Goal: Book appointment/travel/reservation

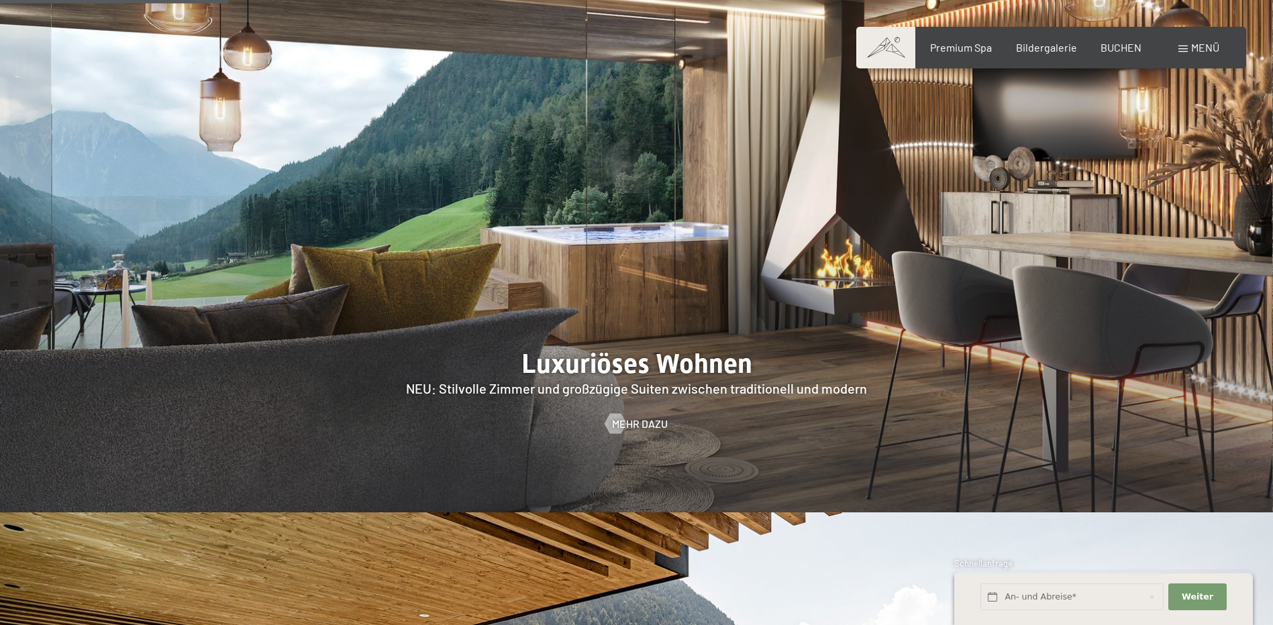
scroll to position [1678, 0]
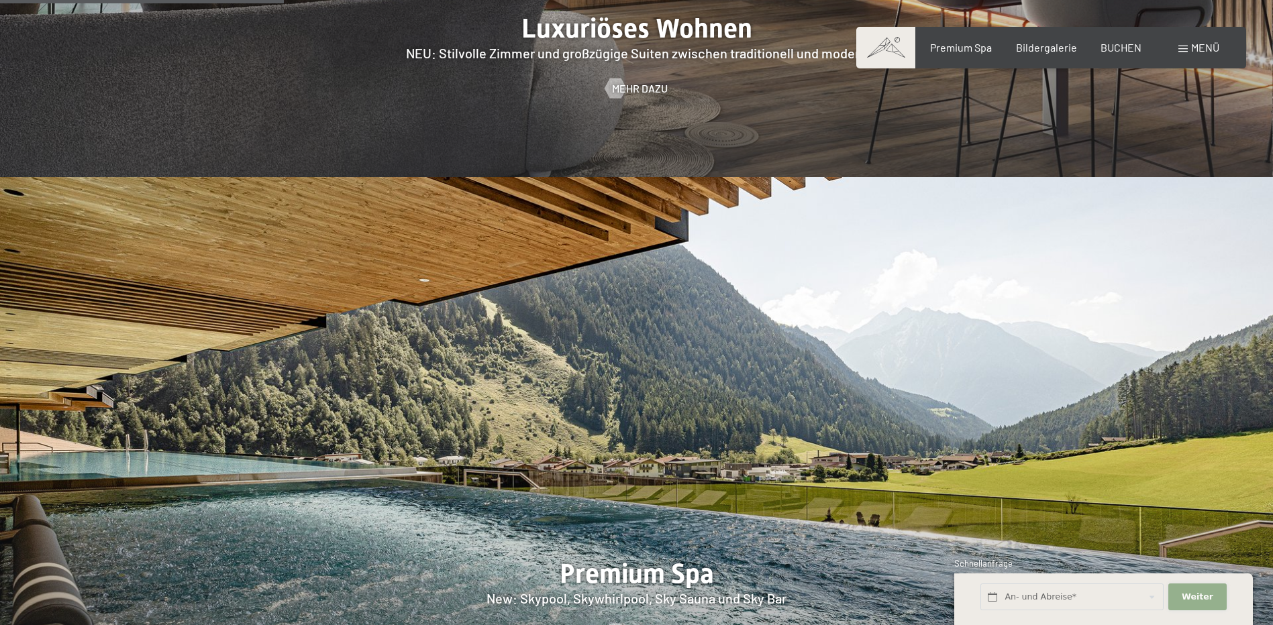
click at [1213, 587] on button "Weiter Adressfelder ausblenden" at bounding box center [1197, 598] width 58 height 28
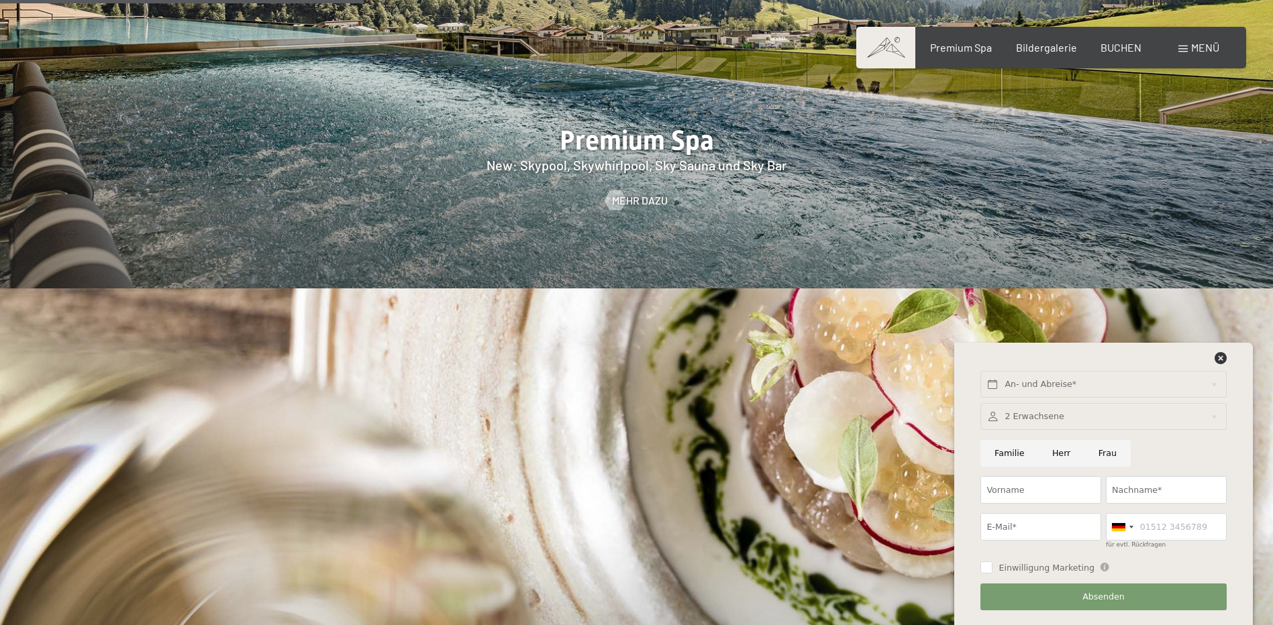
scroll to position [2147, 0]
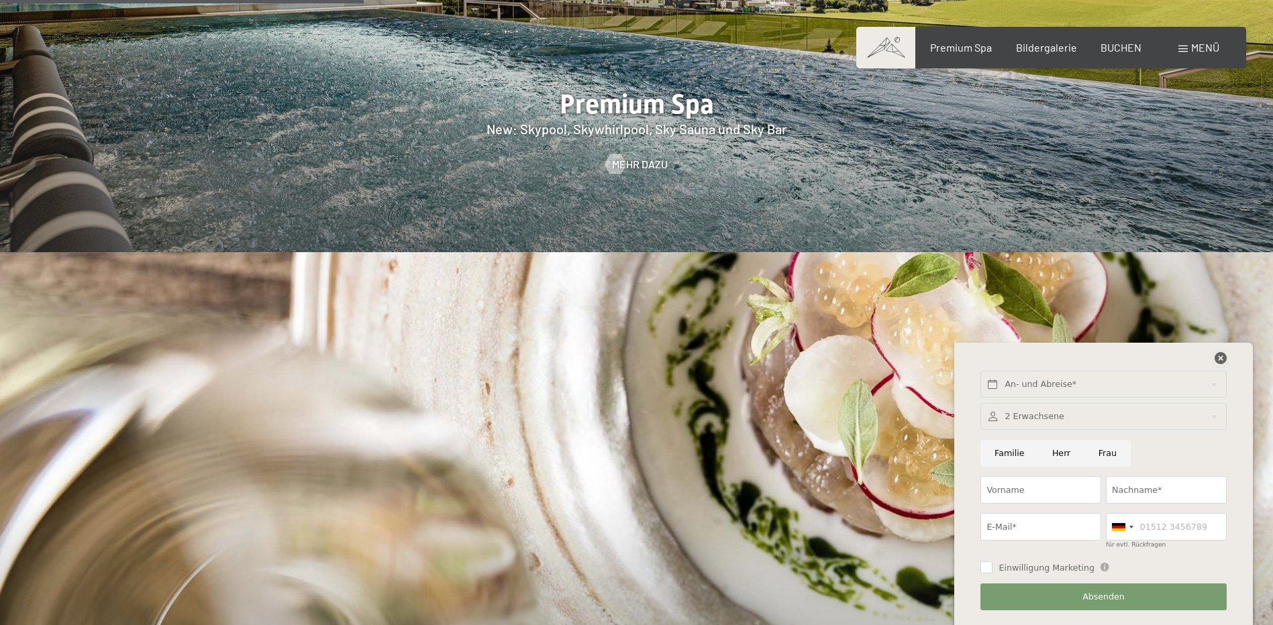
click at [1225, 360] on icon at bounding box center [1221, 358] width 12 height 12
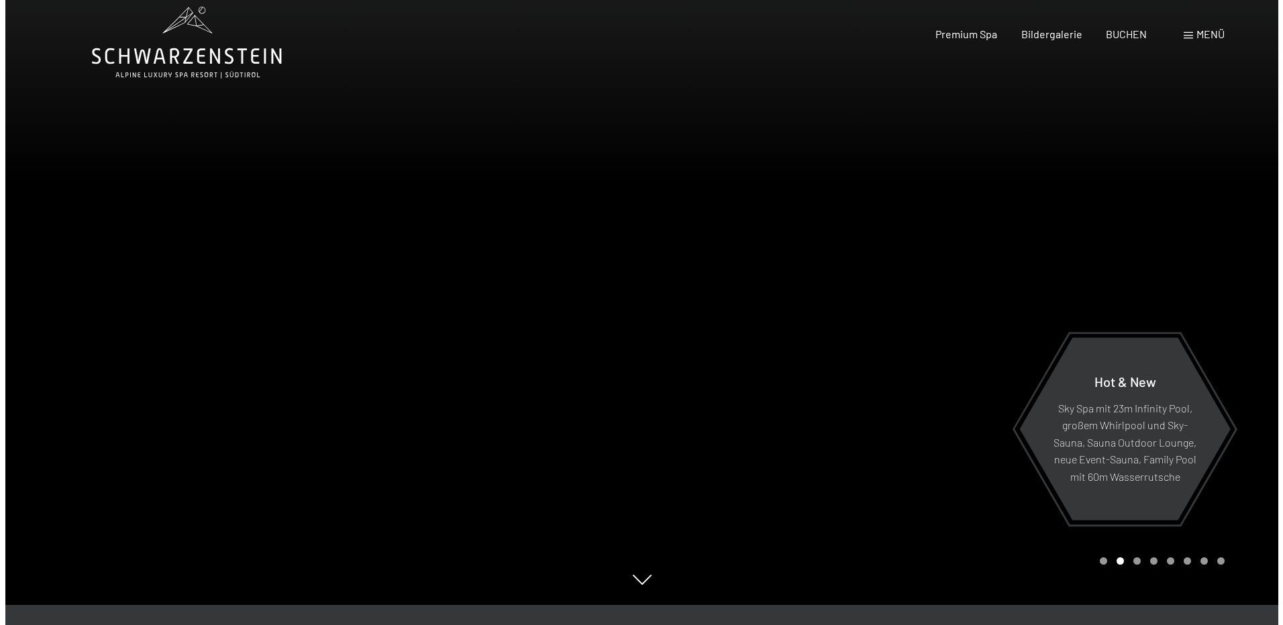
scroll to position [0, 0]
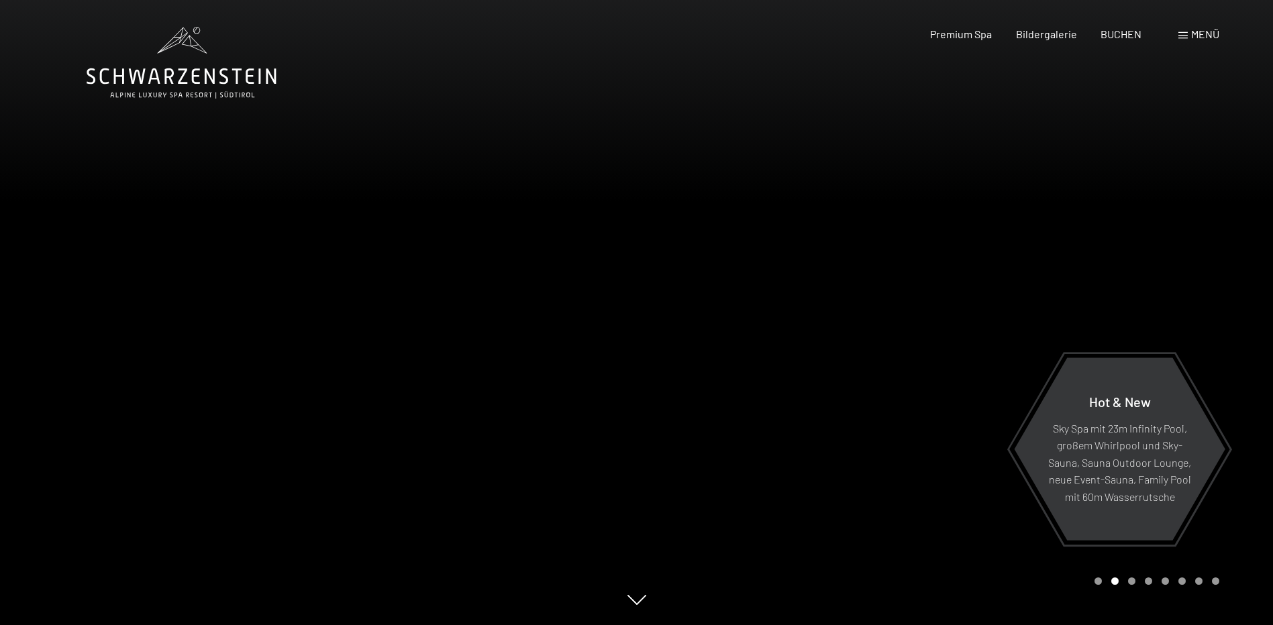
click at [1205, 31] on span "Menü" at bounding box center [1205, 34] width 28 height 13
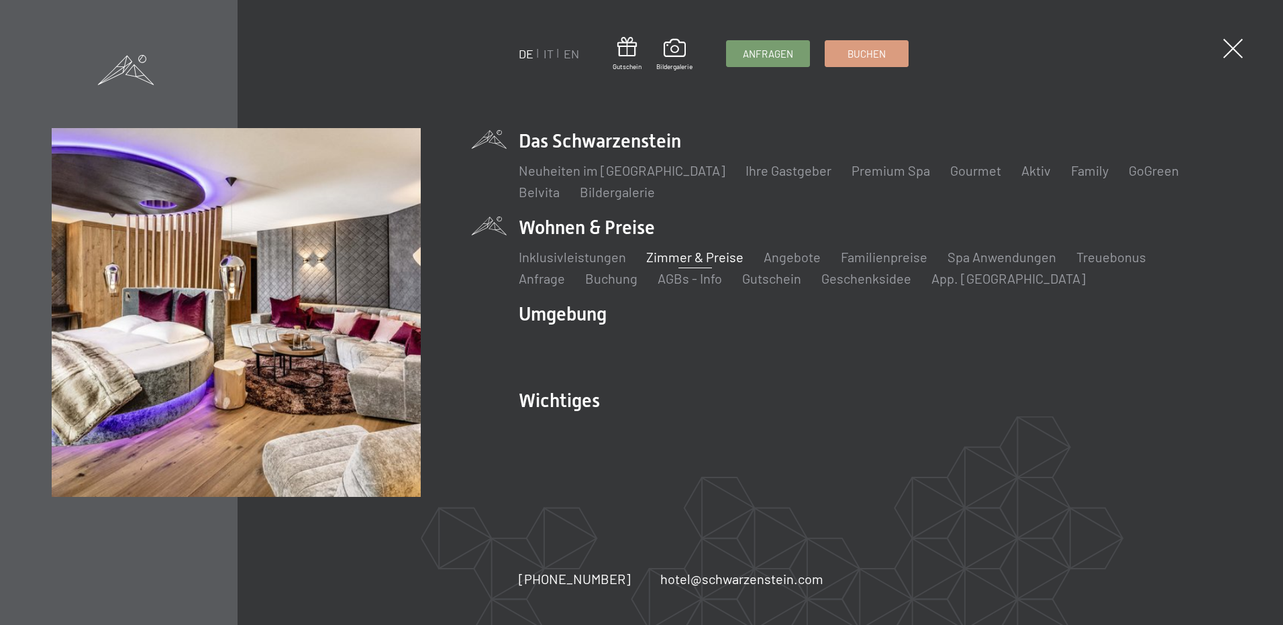
click at [669, 258] on link "Zimmer & Preise" at bounding box center [694, 257] width 97 height 16
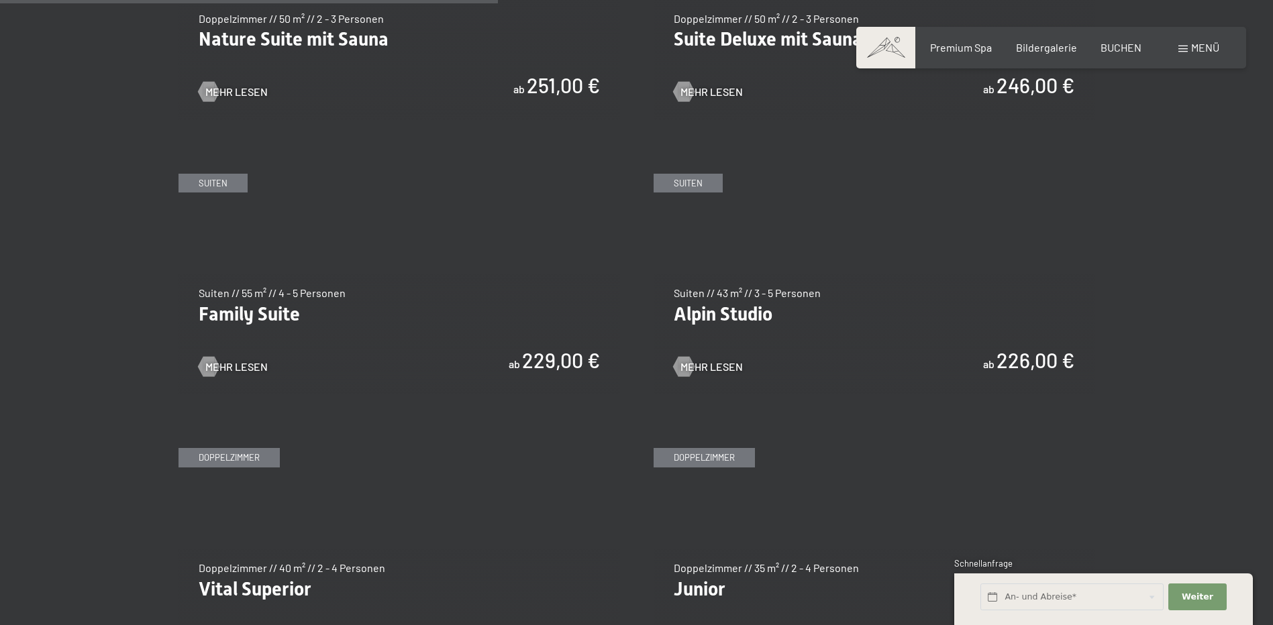
scroll to position [1678, 0]
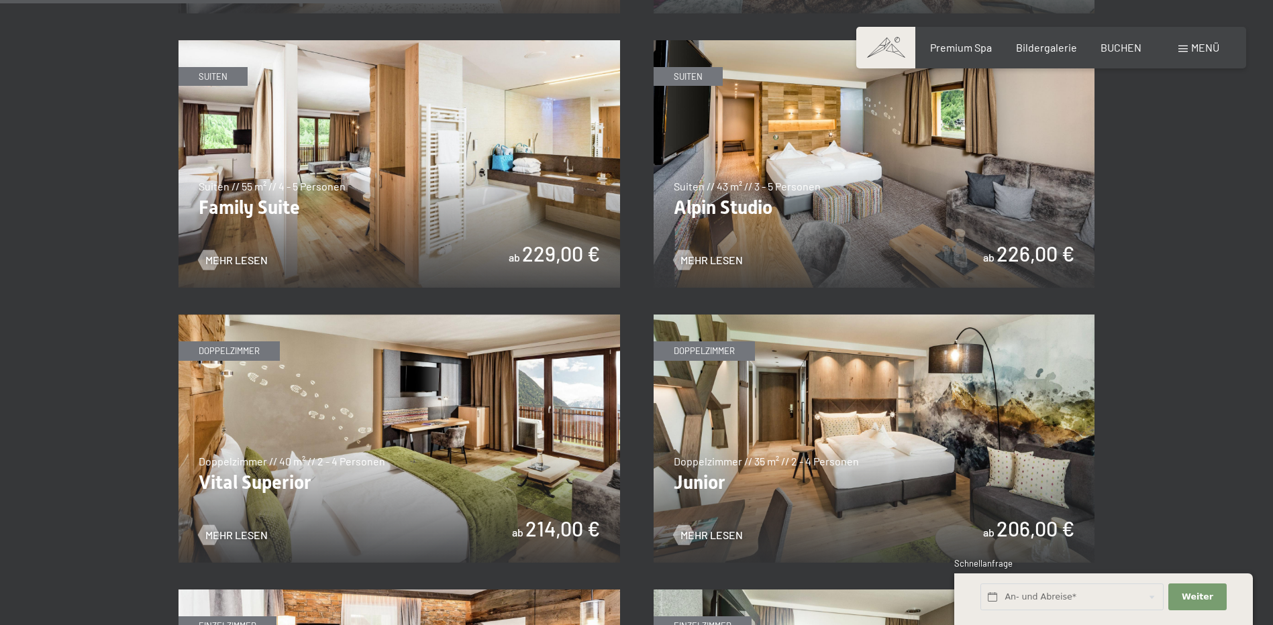
click at [882, 414] on img at bounding box center [875, 439] width 442 height 248
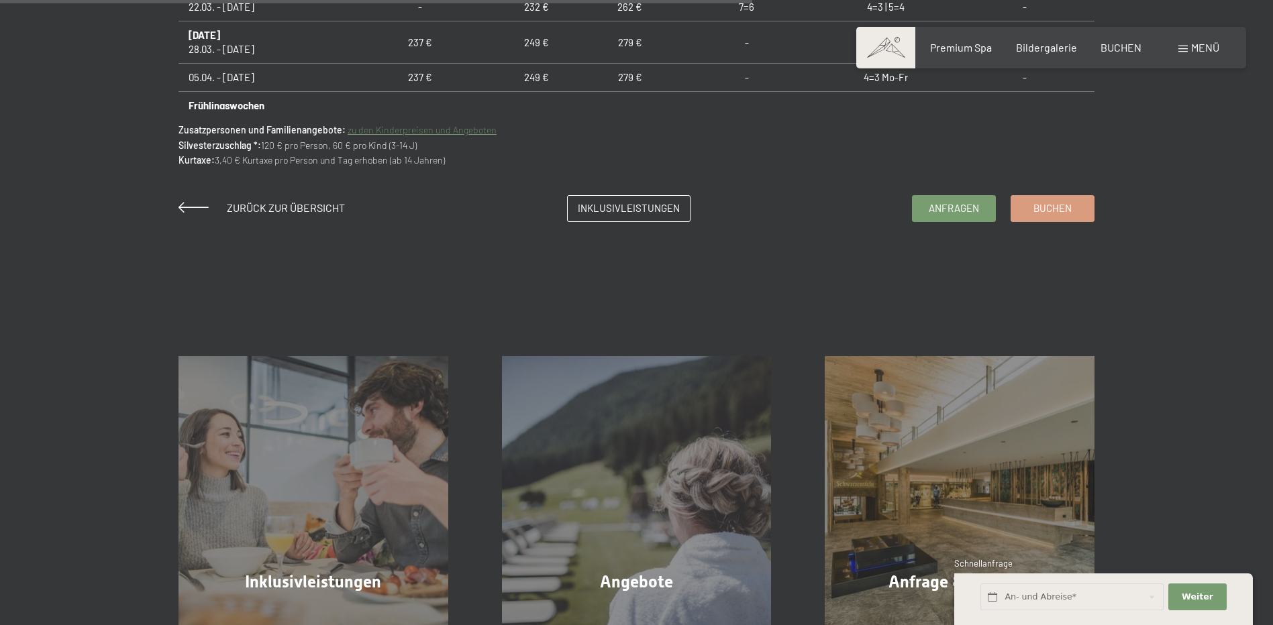
scroll to position [1275, 0]
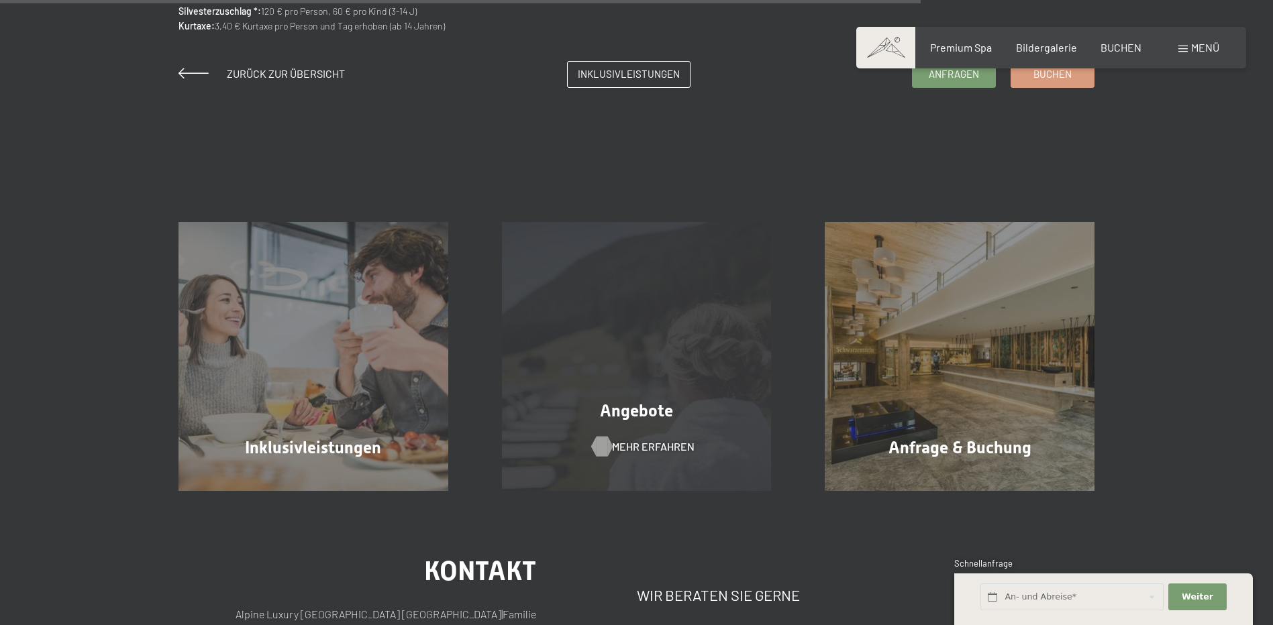
click at [642, 440] on span "Mehr erfahren" at bounding box center [653, 447] width 83 height 15
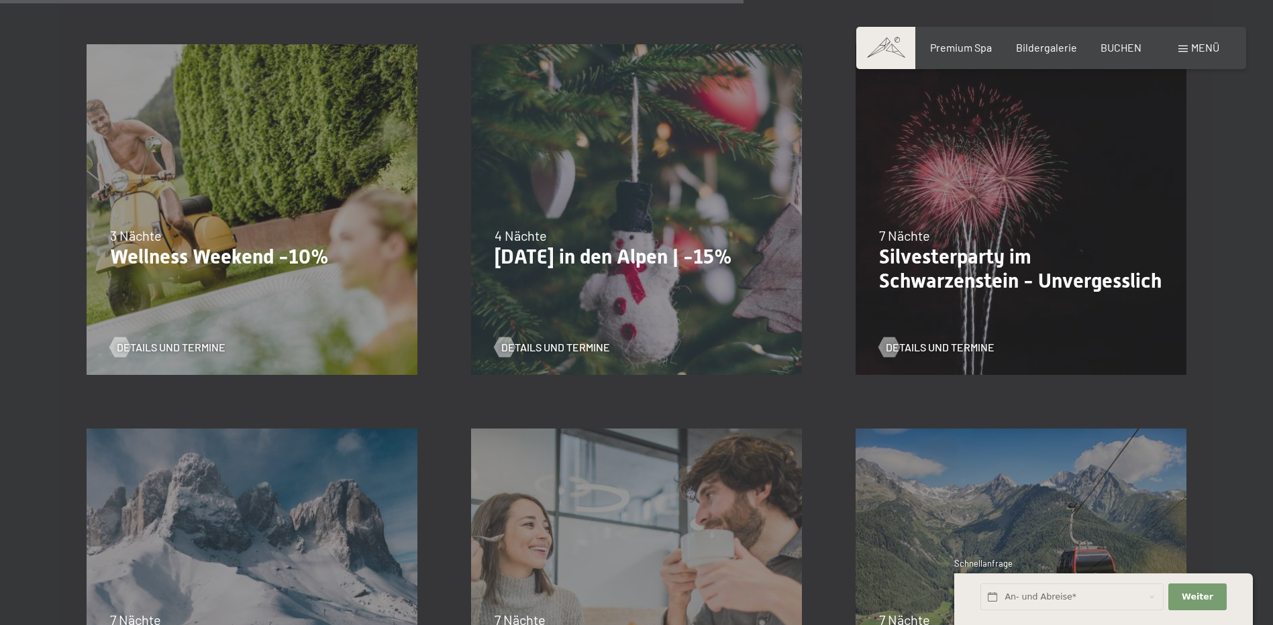
scroll to position [1745, 0]
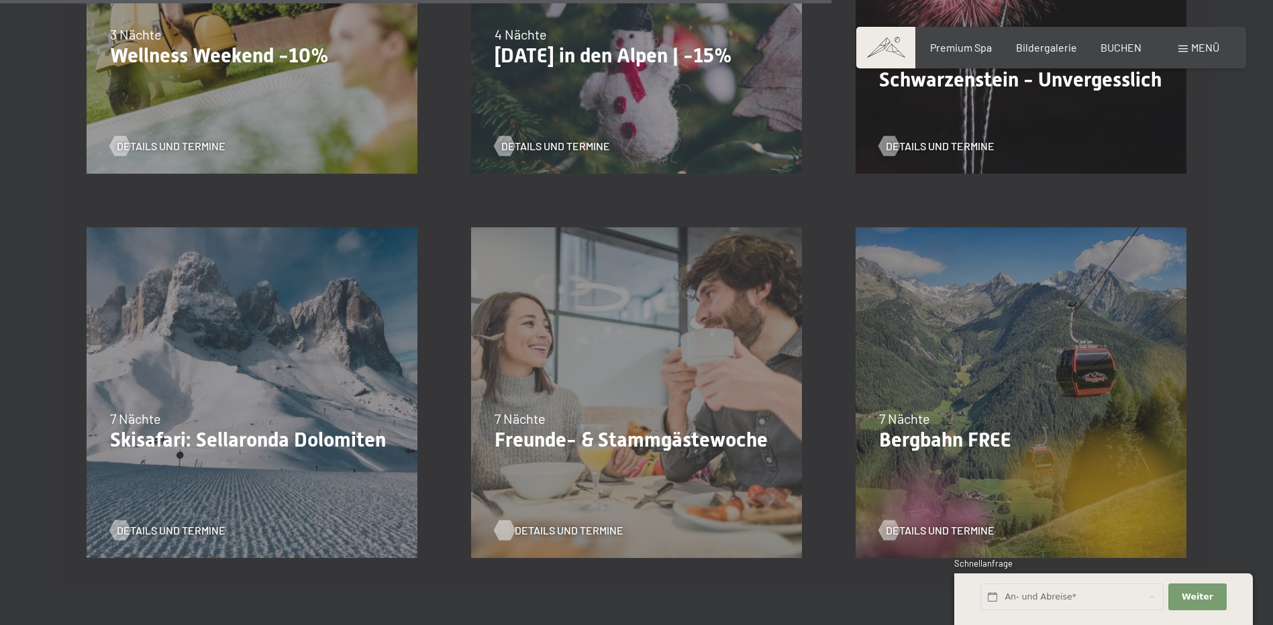
click at [542, 525] on span "Details und Termine" at bounding box center [569, 530] width 109 height 15
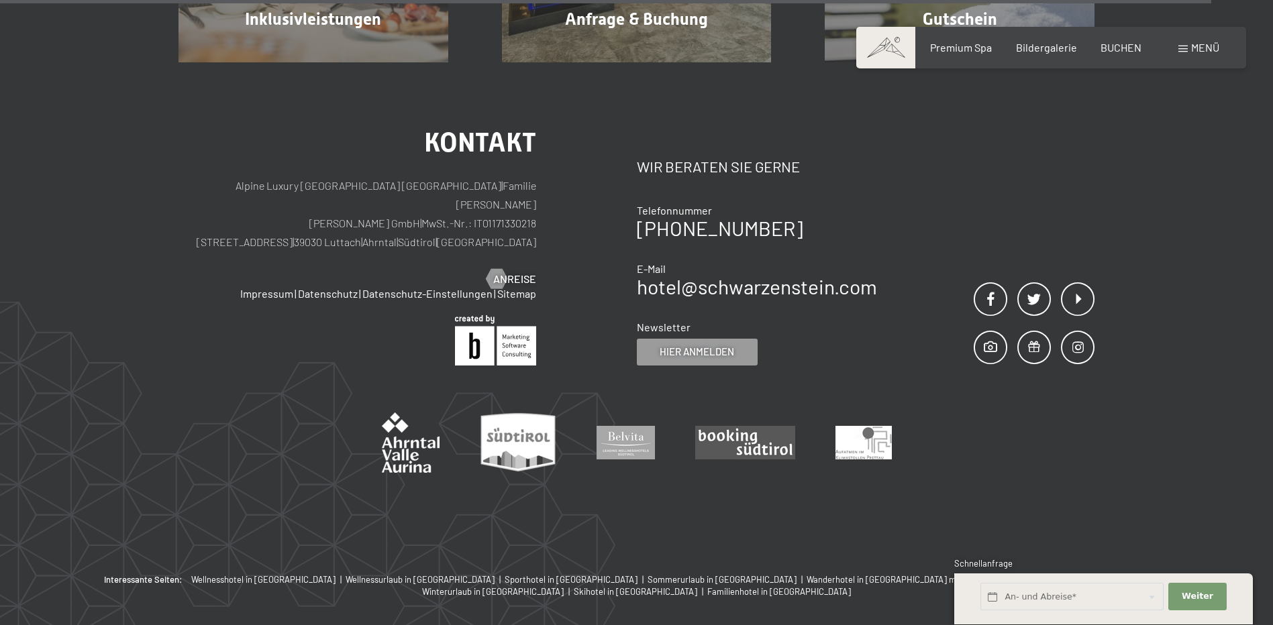
scroll to position [1678, 0]
